Goal: Task Accomplishment & Management: Use online tool/utility

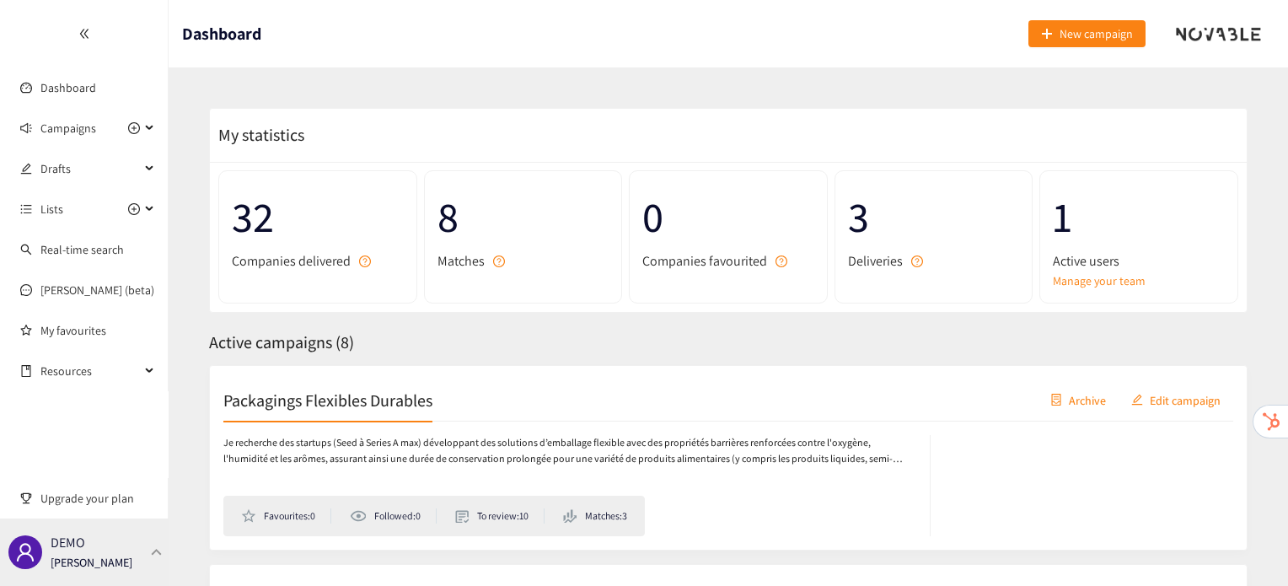
click at [145, 561] on div "DEMO [PERSON_NAME]" at bounding box center [84, 551] width 169 height 67
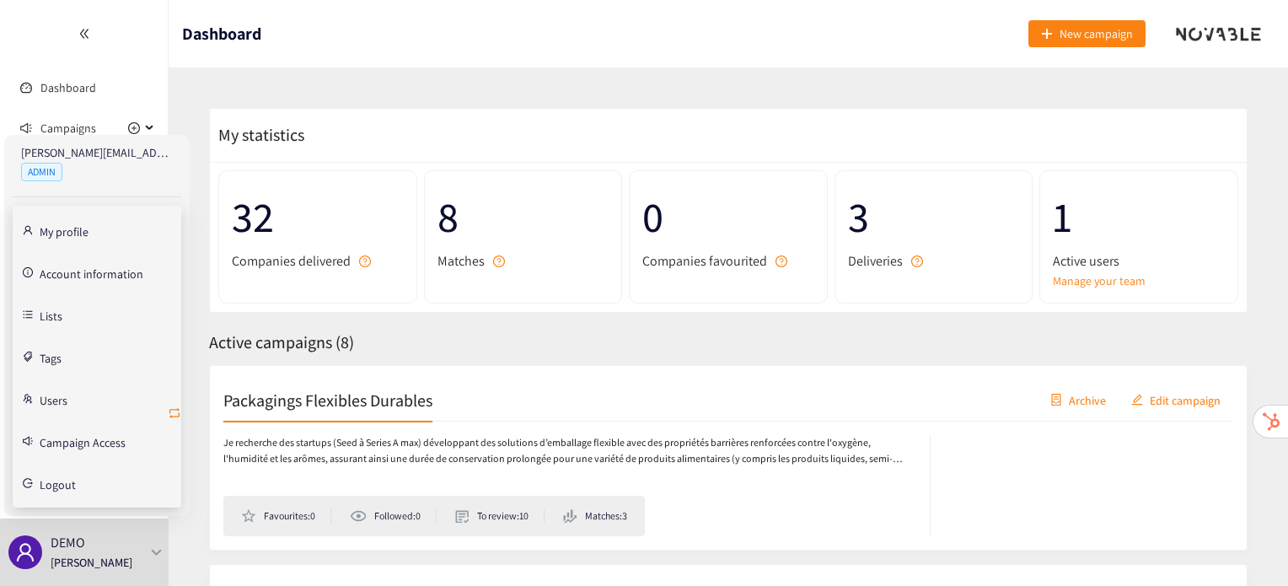
click at [175, 411] on icon "retweet" at bounding box center [174, 412] width 13 height 13
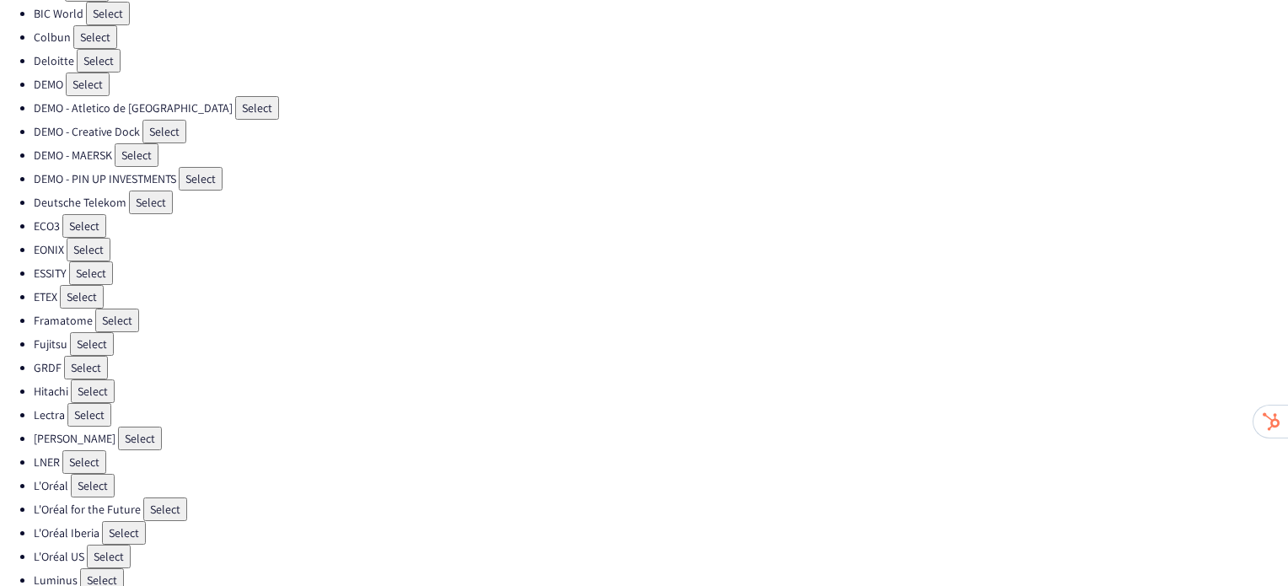
scroll to position [206, 0]
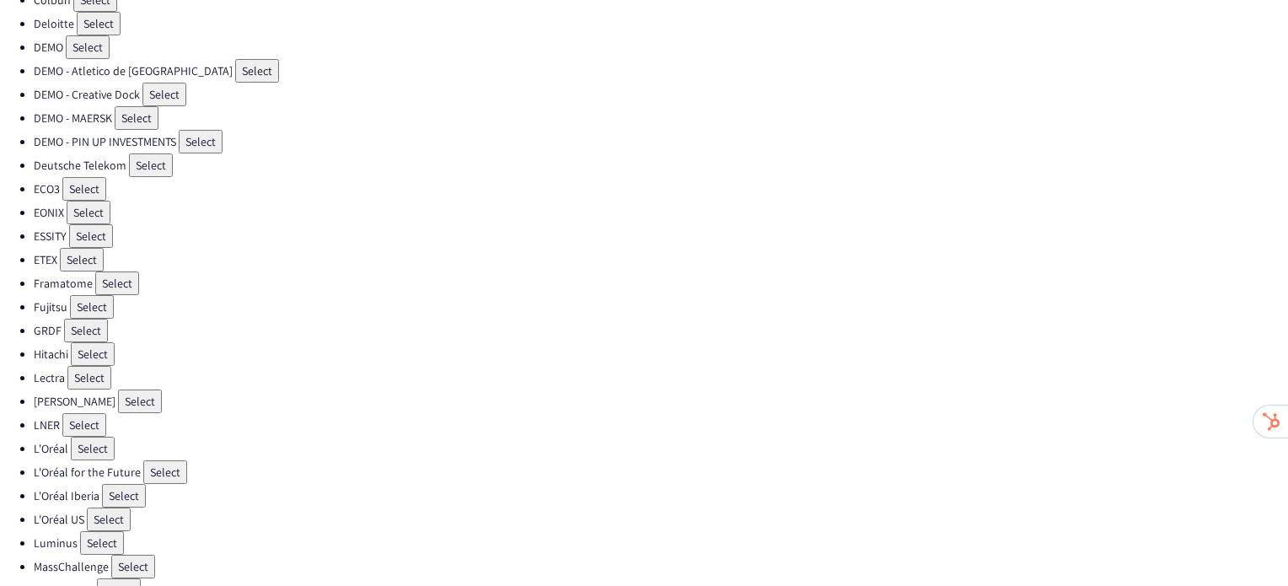
click at [160, 460] on button "Select" at bounding box center [165, 472] width 44 height 24
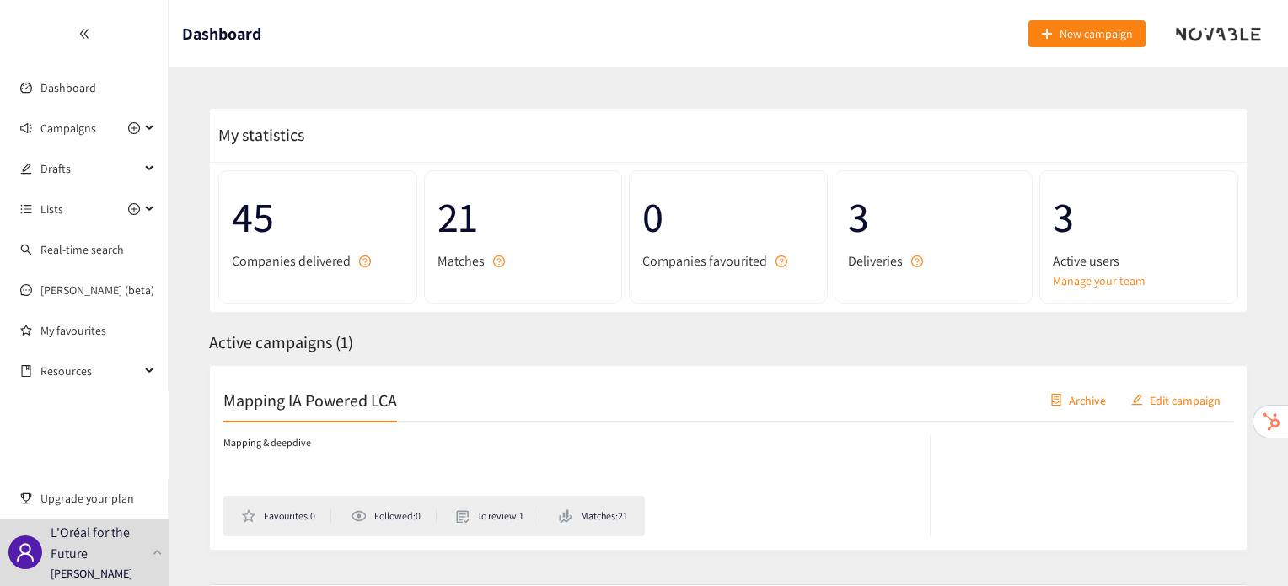
click at [345, 388] on h2 "Mapping IA Powered LCA" at bounding box center [310, 400] width 174 height 24
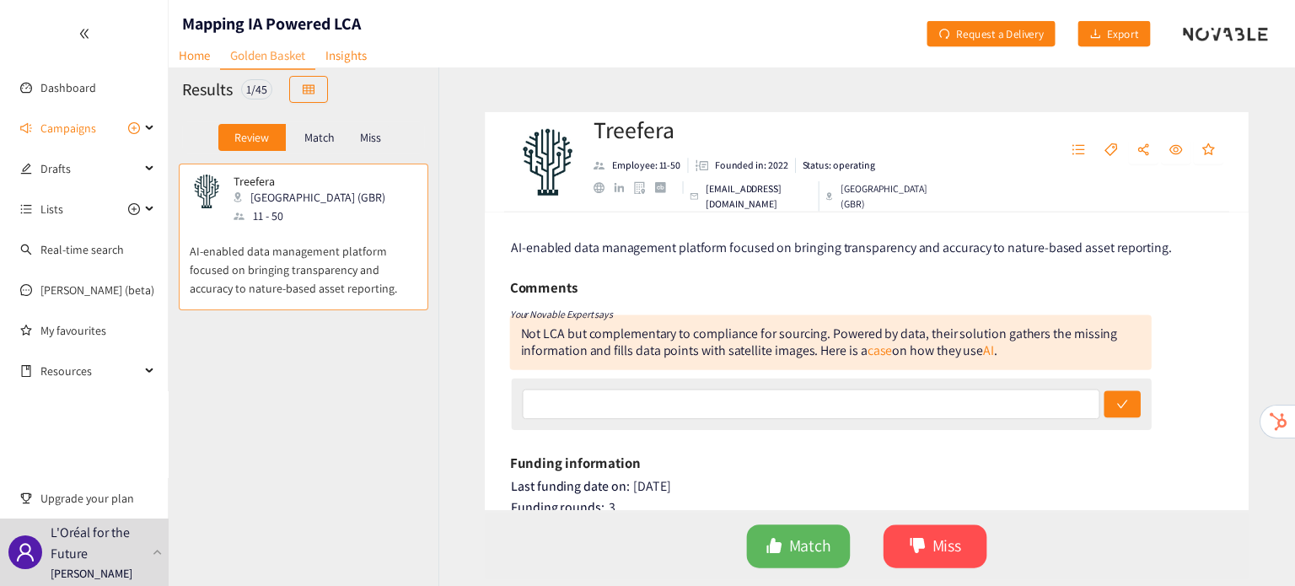
click at [309, 137] on p "Match" at bounding box center [319, 137] width 30 height 13
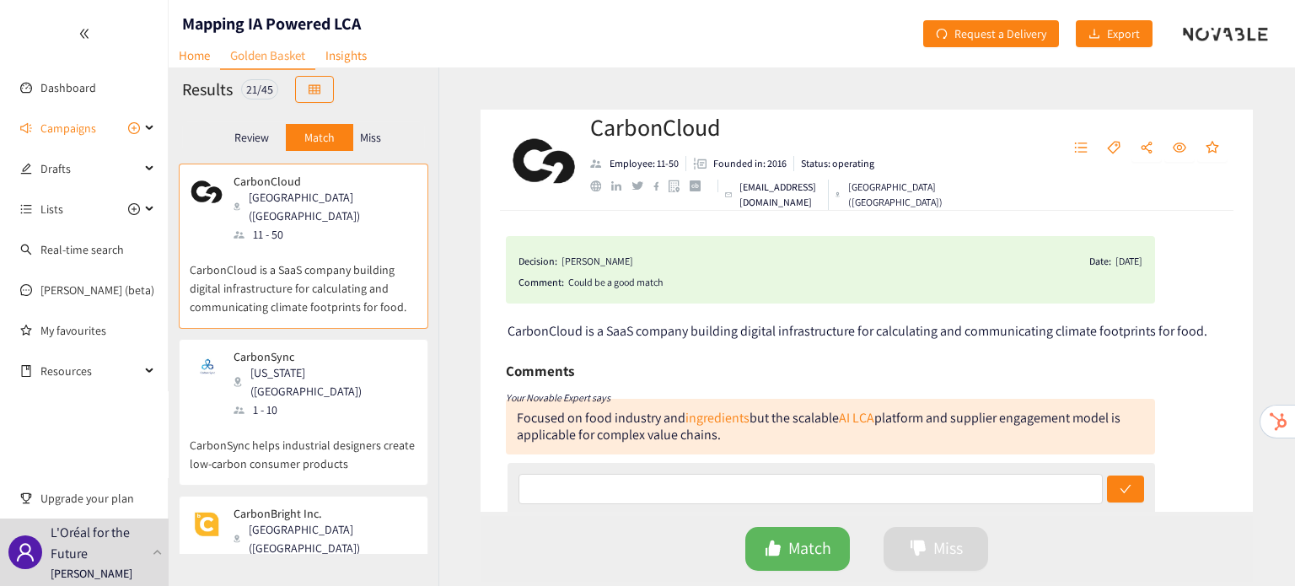
click at [371, 135] on p "Miss" at bounding box center [370, 137] width 21 height 13
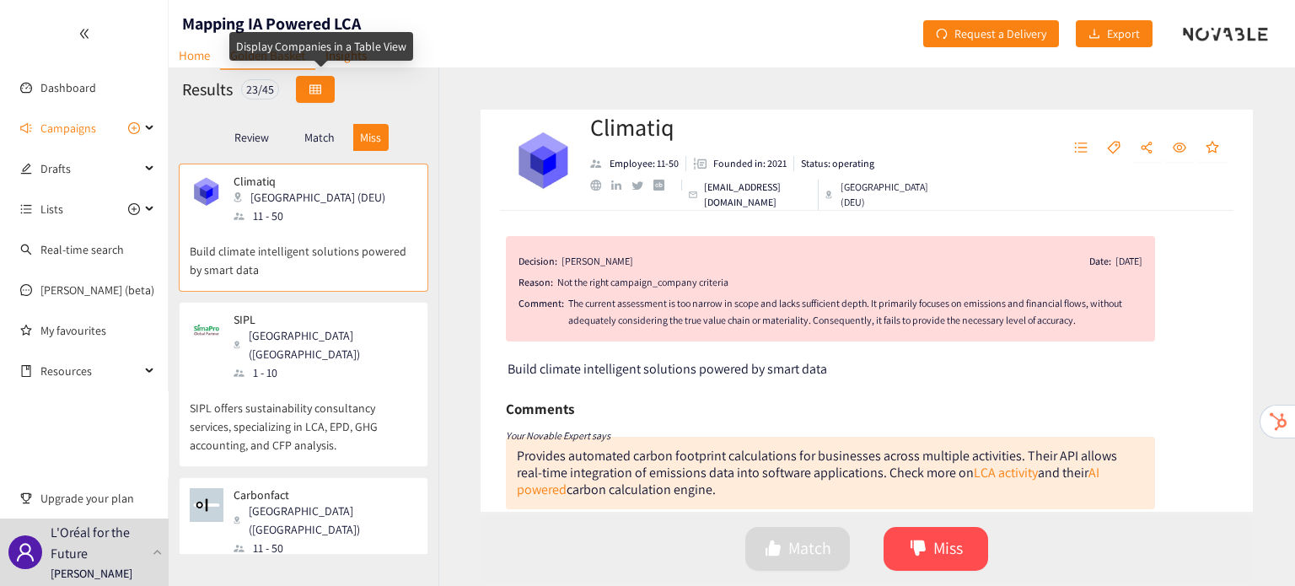
click at [310, 89] on button "button" at bounding box center [315, 89] width 39 height 27
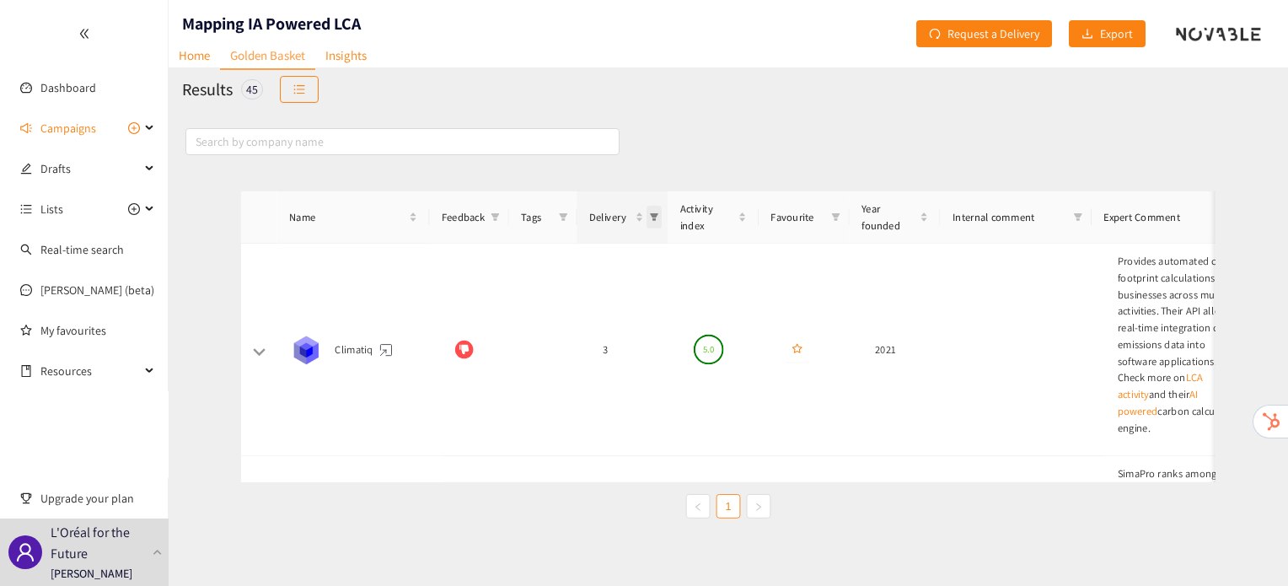
click at [647, 208] on span "Delivery" at bounding box center [645, 200] width 17 height 25
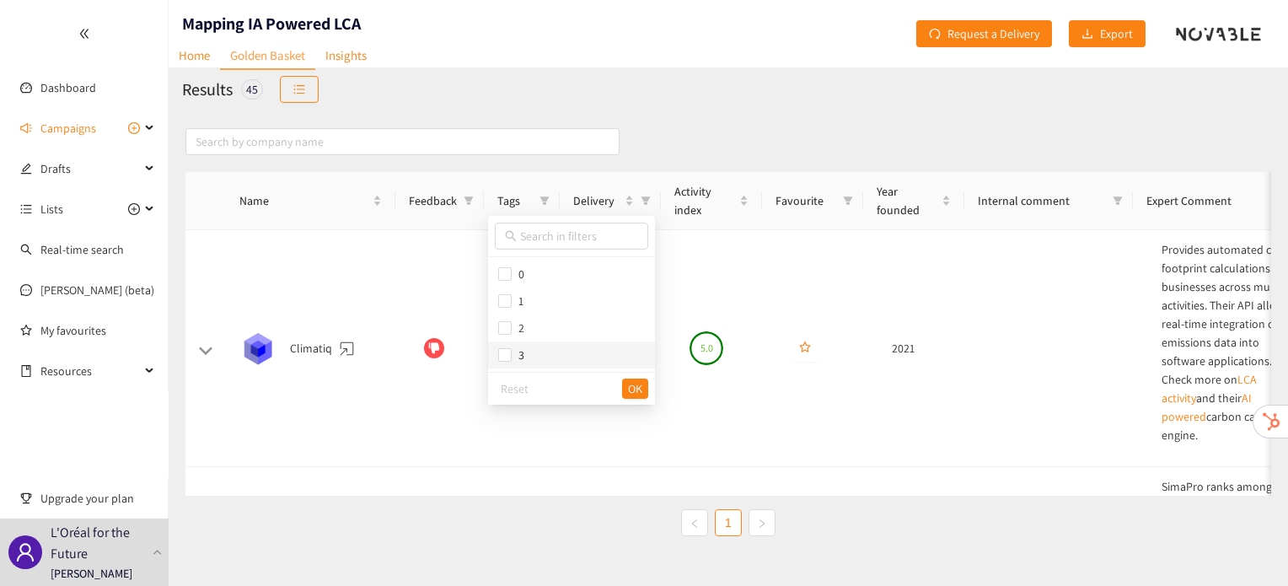
click at [583, 347] on span "3" at bounding box center [571, 355] width 147 height 19
click at [585, 363] on span "3" at bounding box center [571, 355] width 147 height 19
checkbox input "false"
click at [565, 265] on span "0" at bounding box center [571, 274] width 147 height 19
click at [633, 390] on span "OK" at bounding box center [635, 388] width 14 height 19
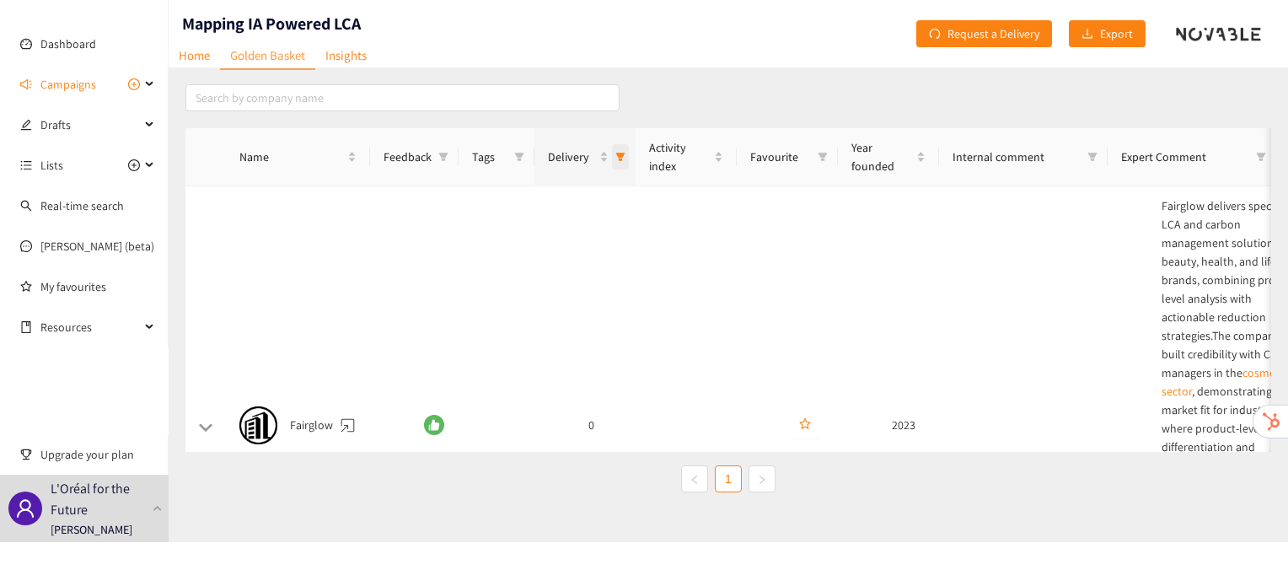
click at [626, 167] on span "Delivery" at bounding box center [620, 156] width 17 height 25
click at [574, 225] on span "0" at bounding box center [546, 230] width 147 height 19
checkbox input "false"
click at [551, 313] on span "3" at bounding box center [546, 311] width 147 height 19
checkbox input "true"
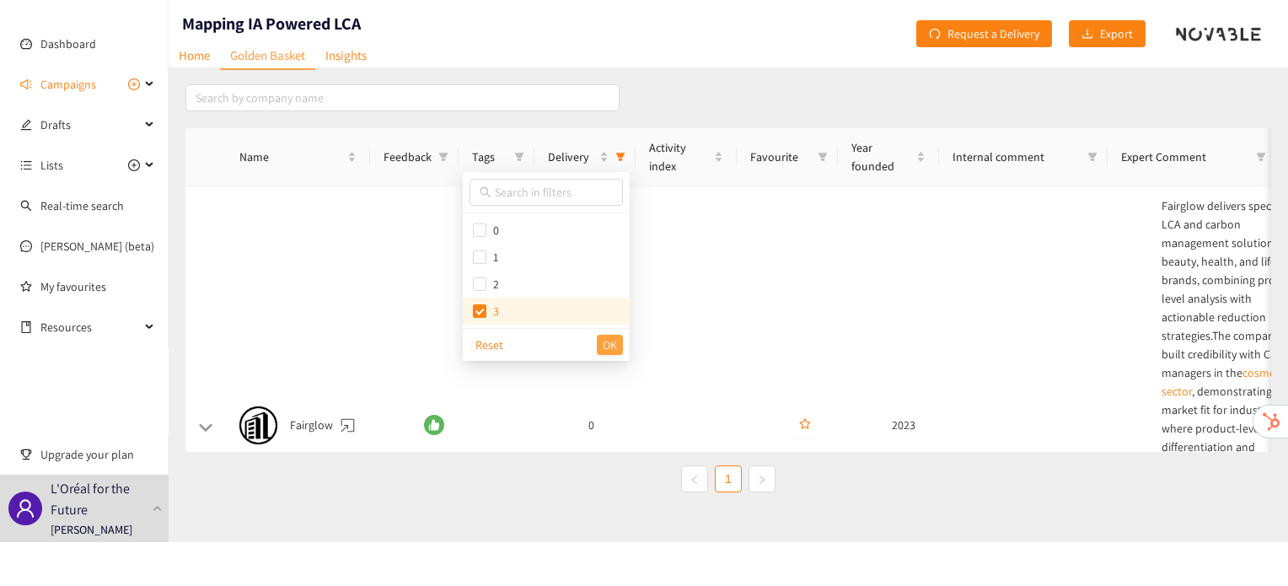
click at [610, 341] on span "OK" at bounding box center [610, 345] width 14 height 19
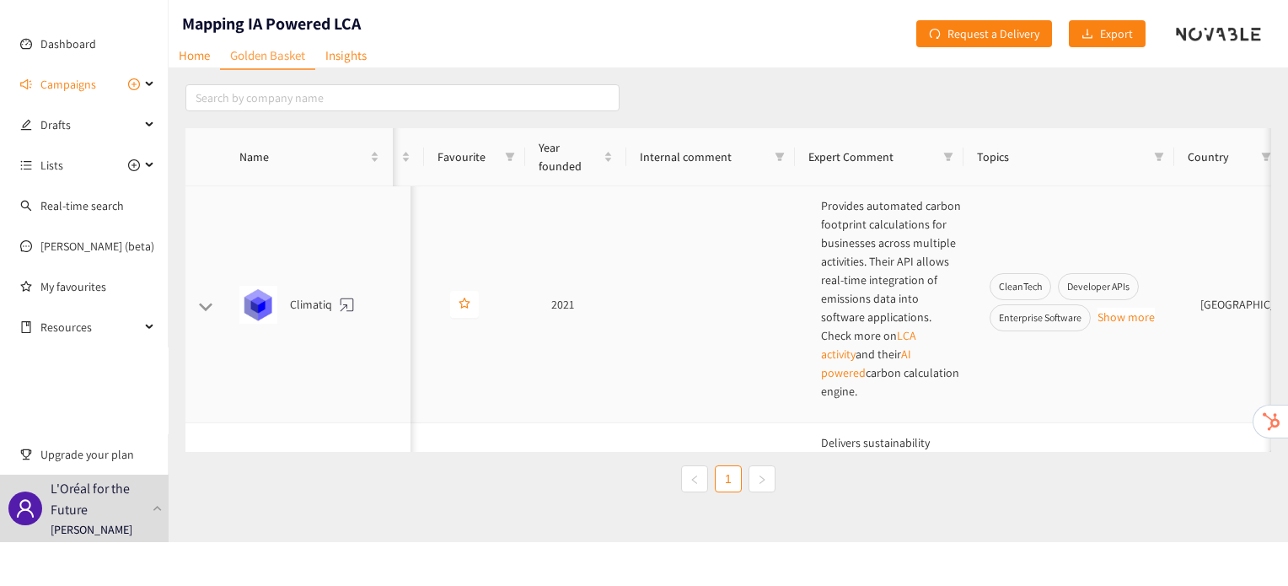
scroll to position [0, 341]
click at [639, 313] on td at bounding box center [723, 304] width 169 height 237
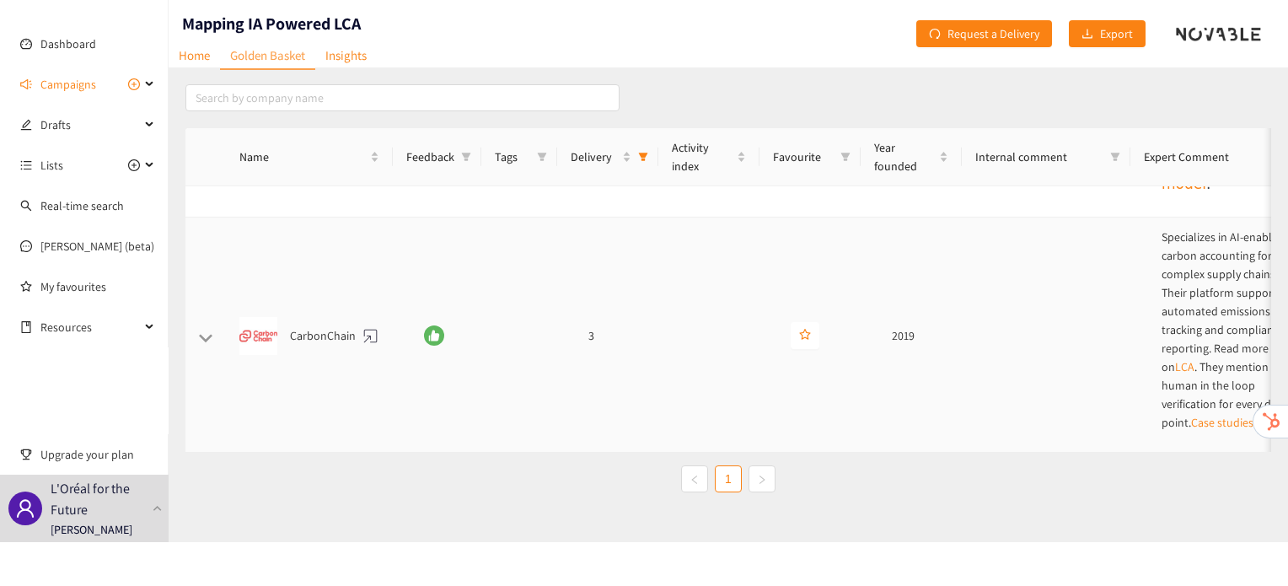
scroll to position [0, 0]
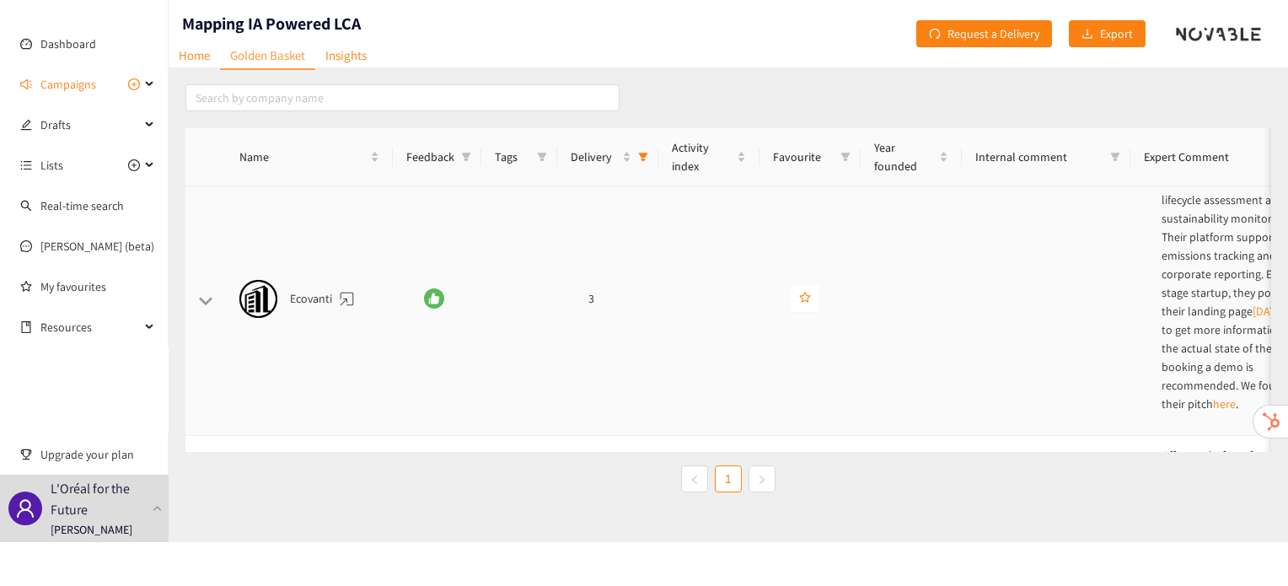
click at [513, 277] on td at bounding box center [537, 299] width 76 height 274
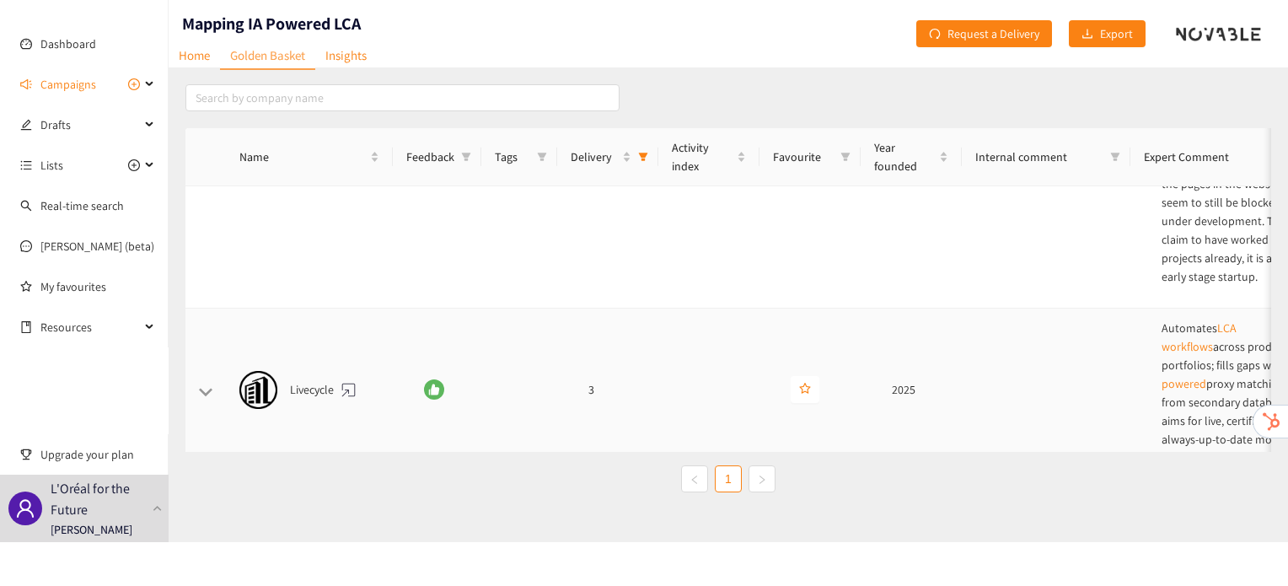
click at [621, 309] on td "3" at bounding box center [625, 390] width 101 height 163
